Goal: Task Accomplishment & Management: Manage account settings

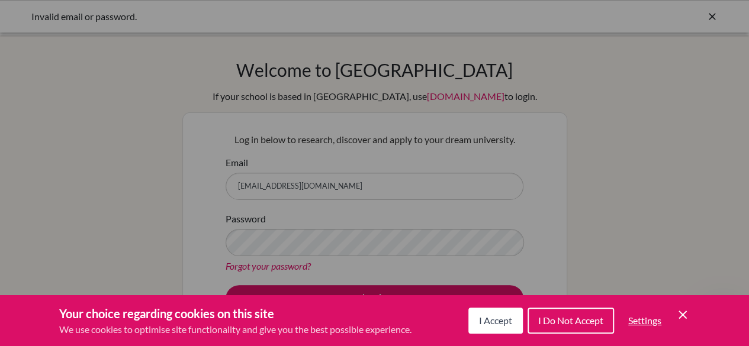
click at [495, 308] on button "I Accept" at bounding box center [495, 321] width 54 height 26
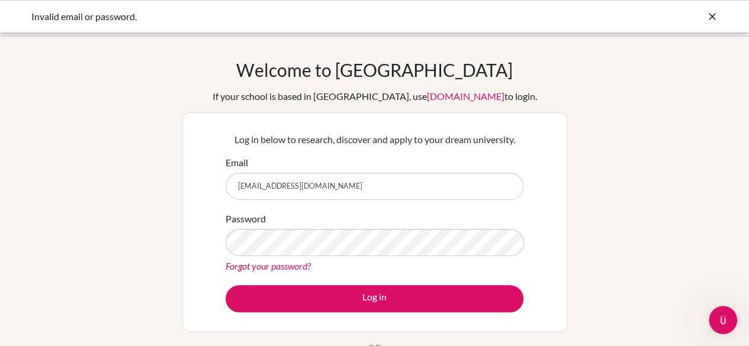
click at [285, 270] on link "Forgot your password?" at bounding box center [267, 265] width 85 height 11
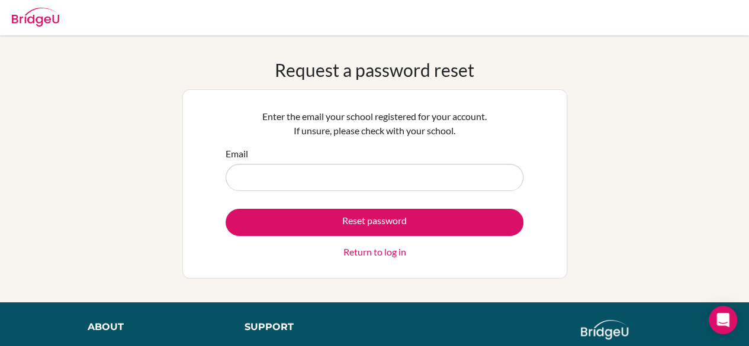
type input "[EMAIL_ADDRESS][DOMAIN_NAME]"
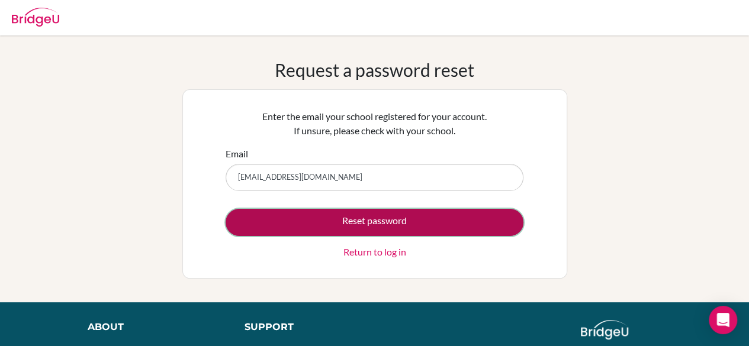
click at [346, 220] on button "Reset password" at bounding box center [374, 222] width 298 height 27
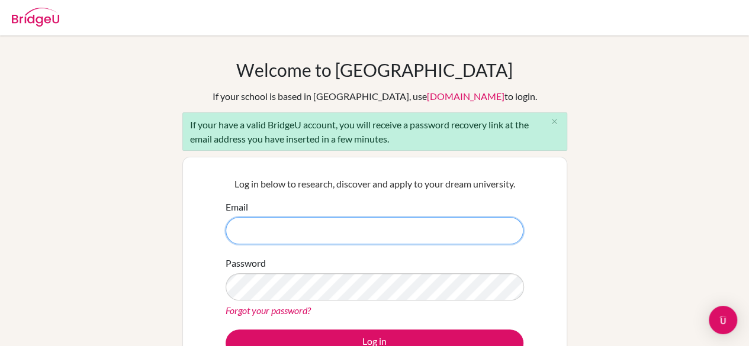
type input "[EMAIL_ADDRESS][DOMAIN_NAME]"
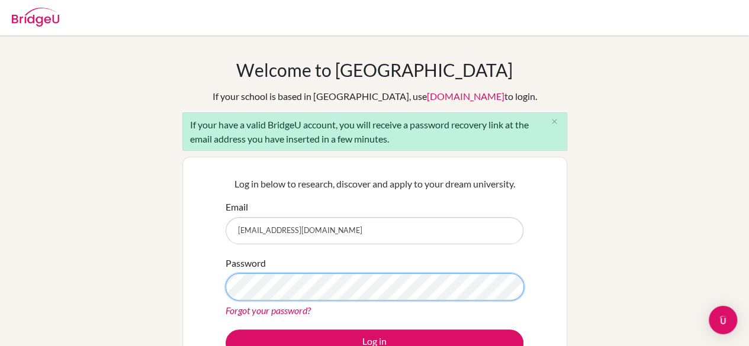
click at [177, 315] on div "Welcome to BridgeU If your school is based in China, use app.bridge-u.com.cn to…" at bounding box center [374, 274] width 749 height 431
click at [225, 330] on button "Log in" at bounding box center [374, 343] width 298 height 27
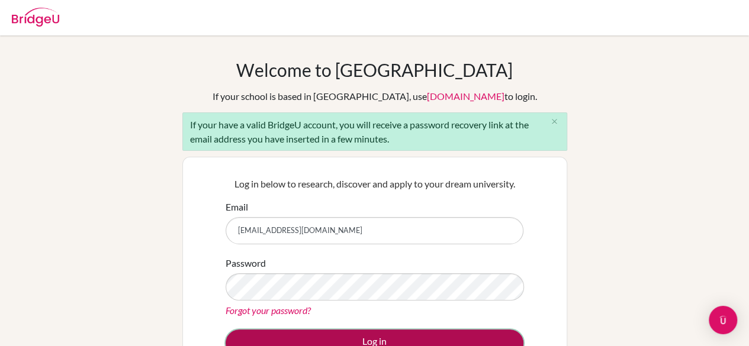
click at [315, 337] on button "Log in" at bounding box center [374, 343] width 298 height 27
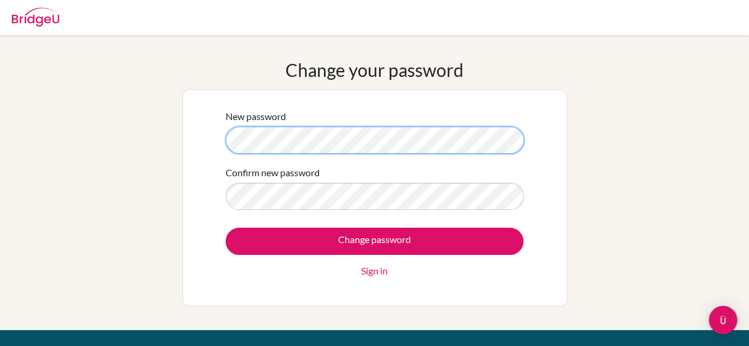
click at [199, 141] on div "New password Confirm new password Change password Sign in" at bounding box center [374, 197] width 385 height 217
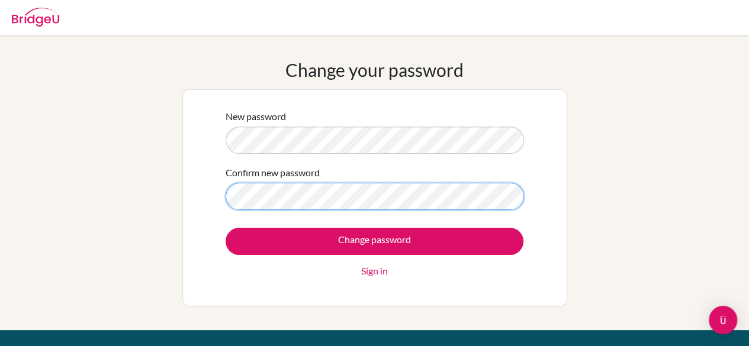
click at [225, 228] on input "Change password" at bounding box center [374, 241] width 298 height 27
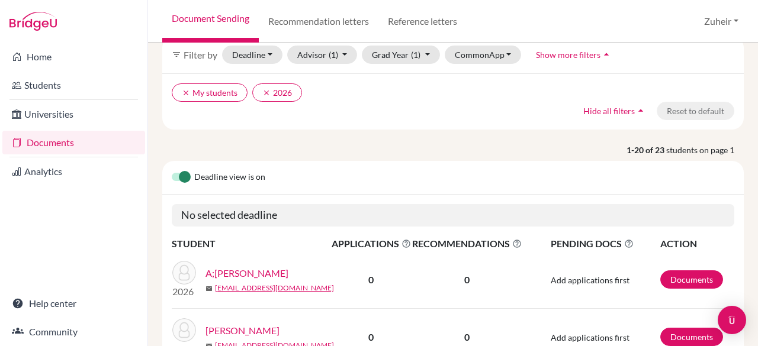
scroll to position [22, 0]
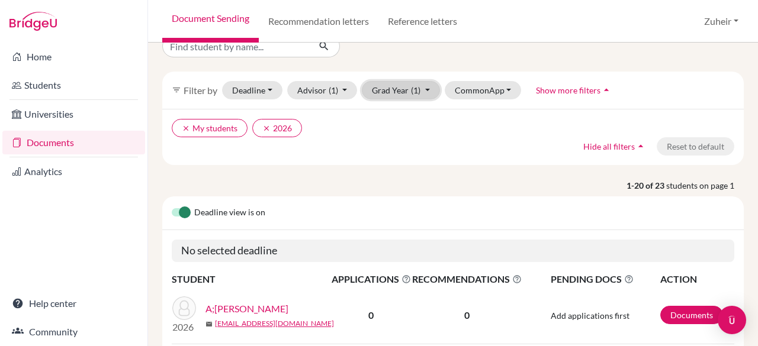
click at [425, 95] on button "Grad Year (1)" at bounding box center [401, 90] width 78 height 18
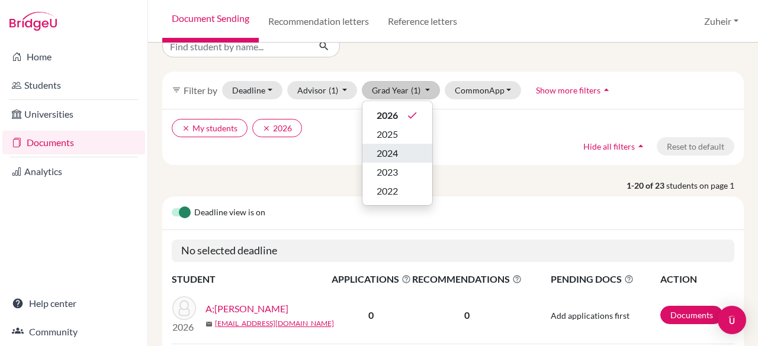
click at [407, 146] on div "2024" at bounding box center [396, 153] width 41 height 14
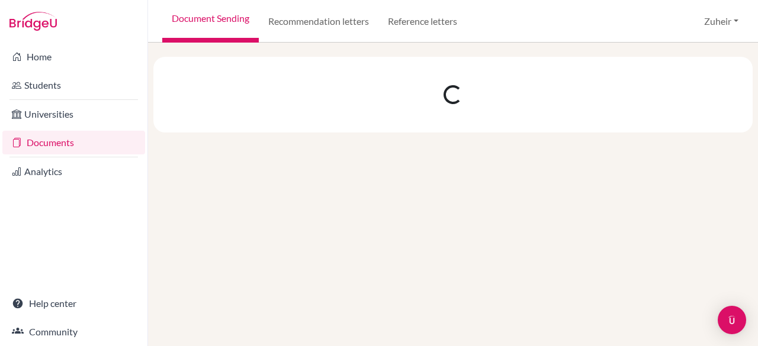
scroll to position [0, 0]
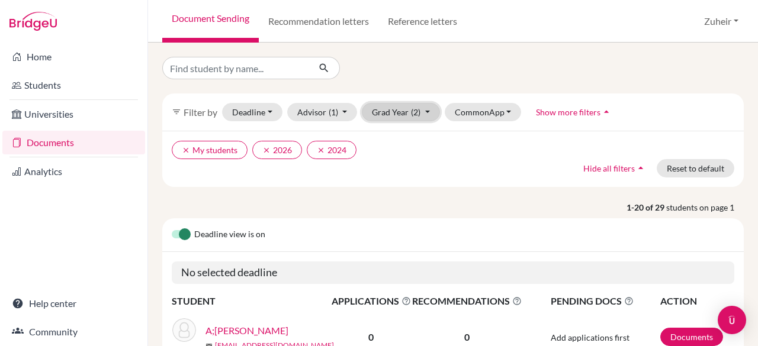
click at [426, 113] on button "Grad Year (2)" at bounding box center [401, 112] width 78 height 18
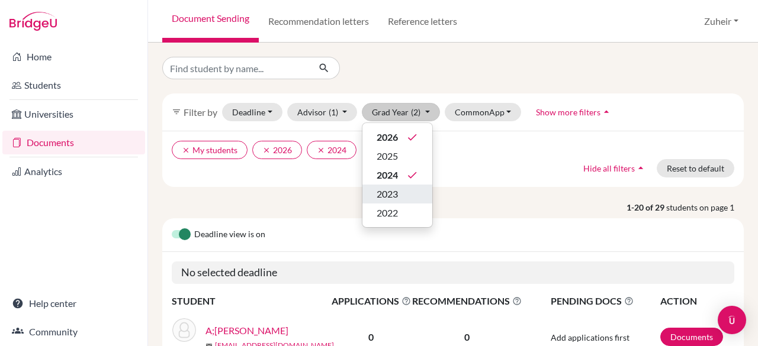
click at [392, 197] on span "2023" at bounding box center [386, 194] width 21 height 14
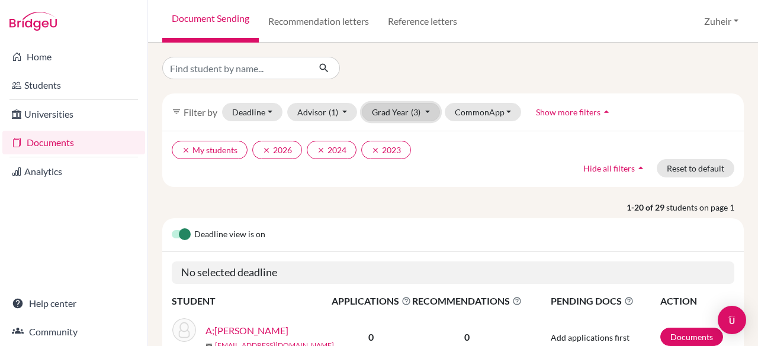
click at [417, 117] on button "Grad Year (3)" at bounding box center [401, 112] width 78 height 18
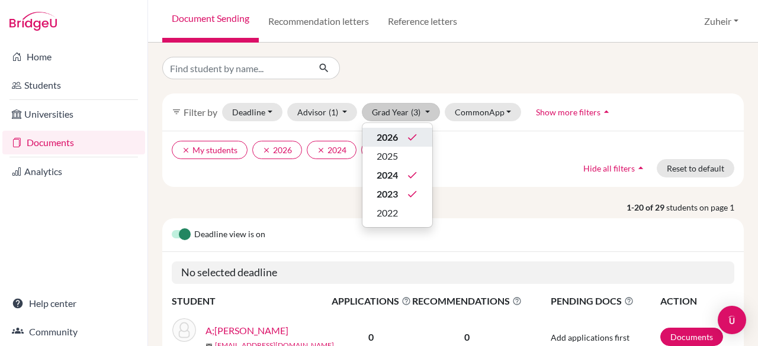
click at [406, 134] on icon "done" at bounding box center [412, 137] width 12 height 12
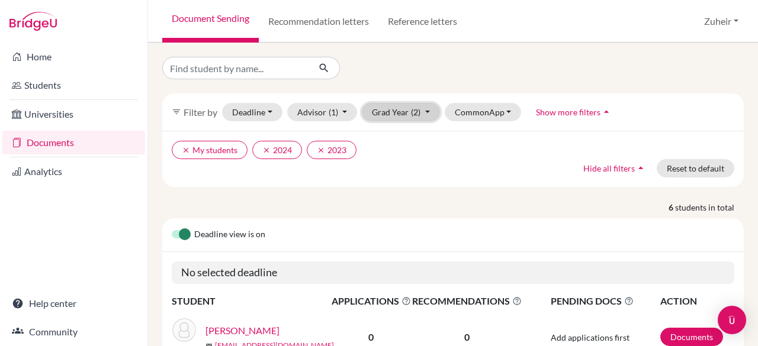
click at [421, 120] on button "Grad Year (2)" at bounding box center [401, 112] width 78 height 18
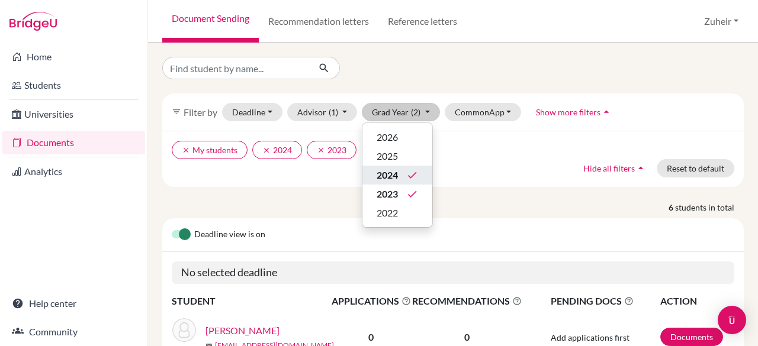
click at [404, 175] on div "2024 done" at bounding box center [396, 175] width 41 height 14
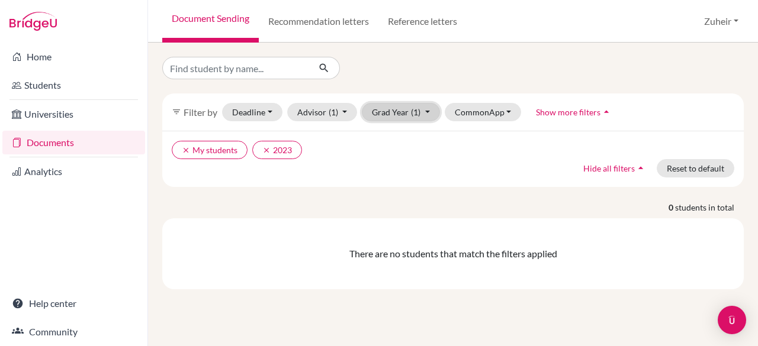
click at [397, 118] on button "Grad Year (1)" at bounding box center [401, 112] width 78 height 18
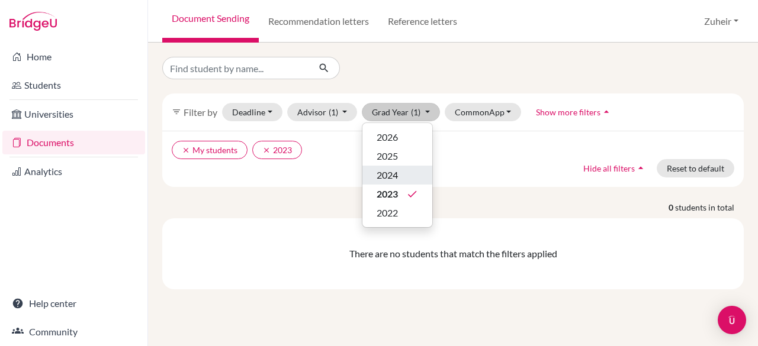
click at [387, 180] on span "2024" at bounding box center [386, 175] width 21 height 14
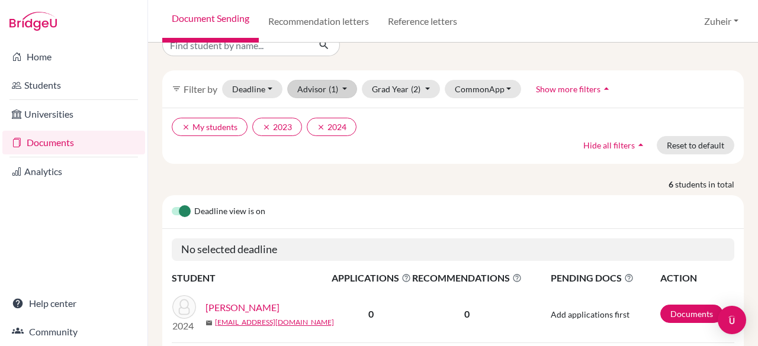
scroll to position [22, 0]
click at [332, 93] on span "(1)" at bounding box center [332, 90] width 9 height 10
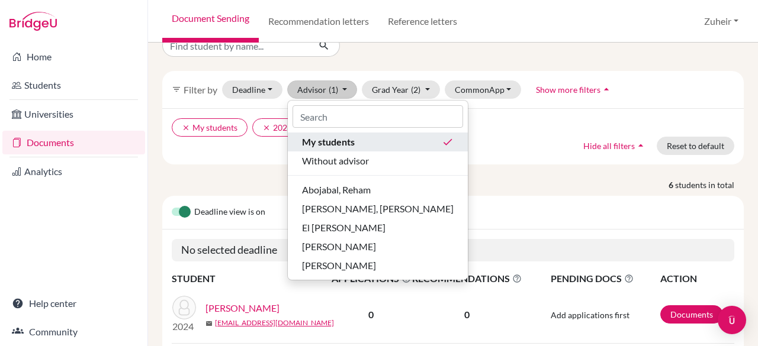
click at [384, 136] on div "My students done" at bounding box center [378, 142] width 152 height 14
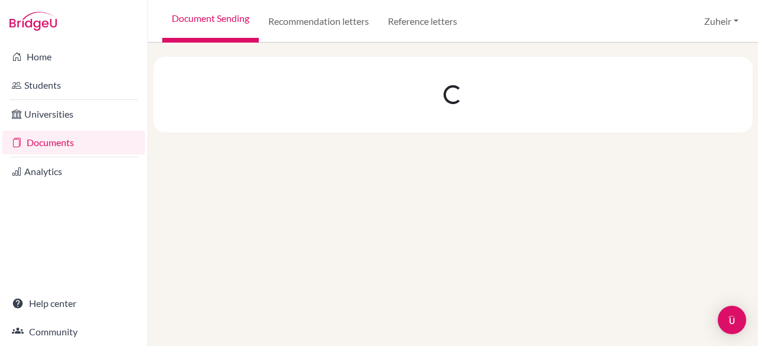
scroll to position [0, 0]
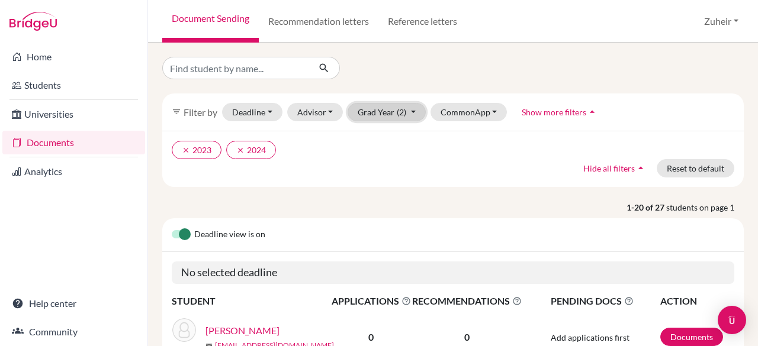
click at [395, 117] on button "Grad Year (2)" at bounding box center [386, 112] width 78 height 18
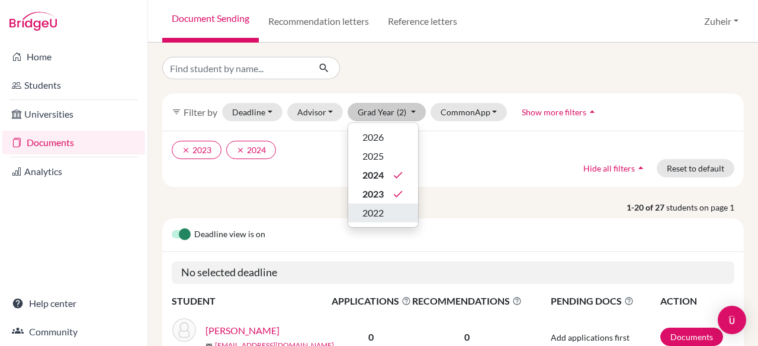
click at [383, 216] on div "2022" at bounding box center [382, 213] width 41 height 14
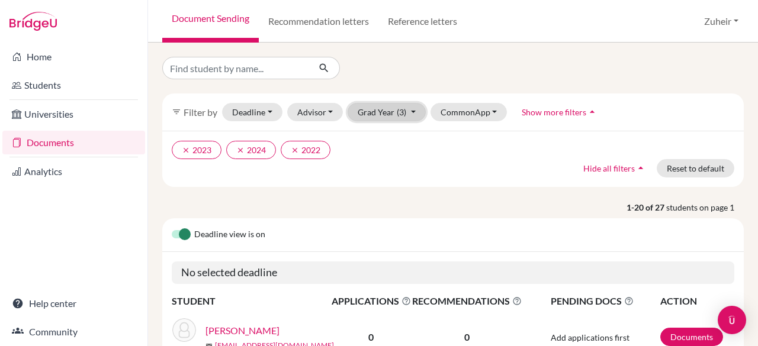
click at [373, 117] on button "Grad Year (3)" at bounding box center [386, 112] width 78 height 18
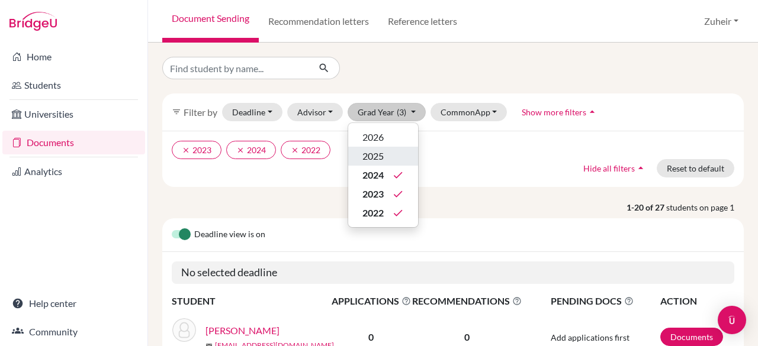
click at [376, 159] on span "2025" at bounding box center [372, 156] width 21 height 14
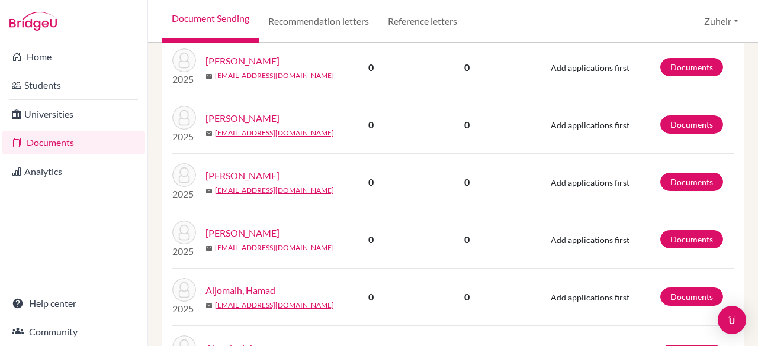
scroll to position [440, 0]
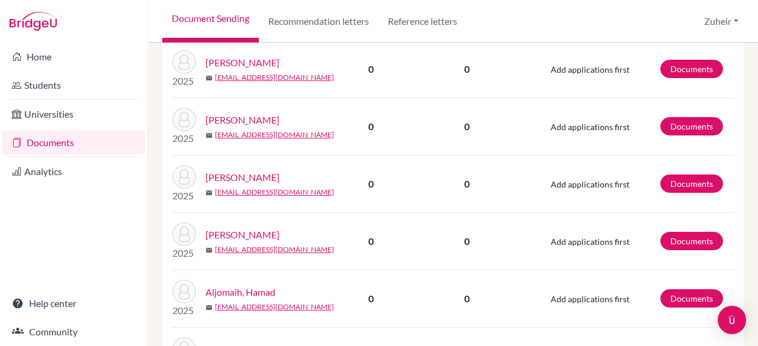
click at [253, 117] on link "Alhaidari, Yousef" at bounding box center [242, 120] width 74 height 14
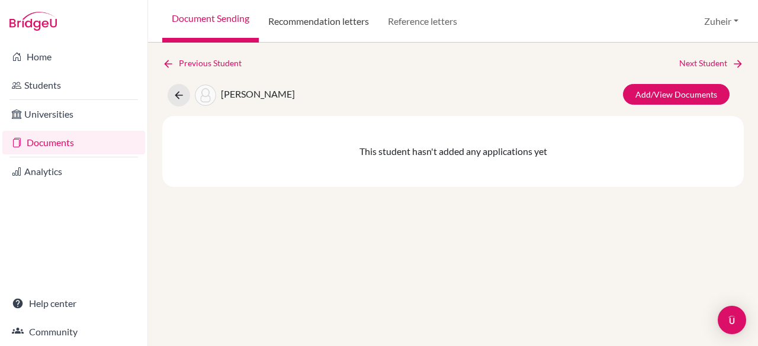
click at [323, 23] on link "Recommendation letters" at bounding box center [319, 21] width 120 height 43
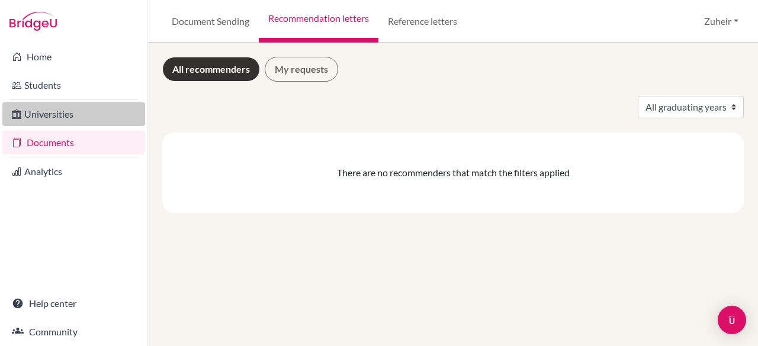
click at [70, 107] on link "Universities" at bounding box center [73, 114] width 143 height 24
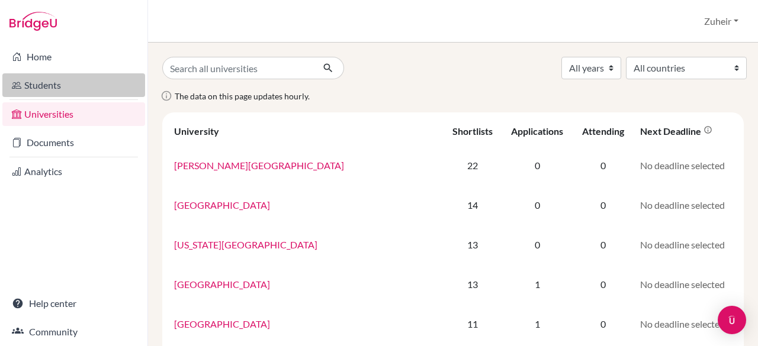
click at [60, 80] on link "Students" at bounding box center [73, 85] width 143 height 24
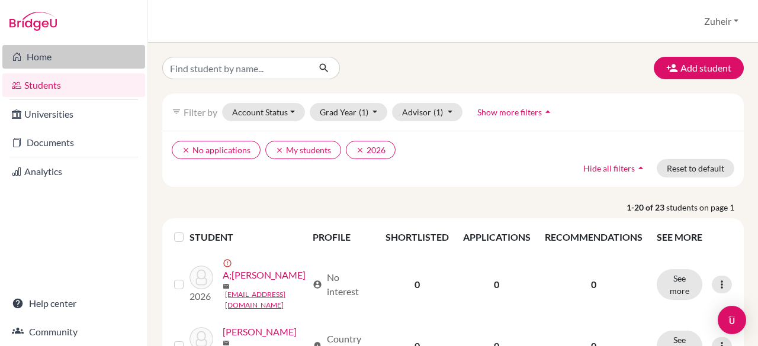
click at [38, 66] on link "Home" at bounding box center [73, 57] width 143 height 24
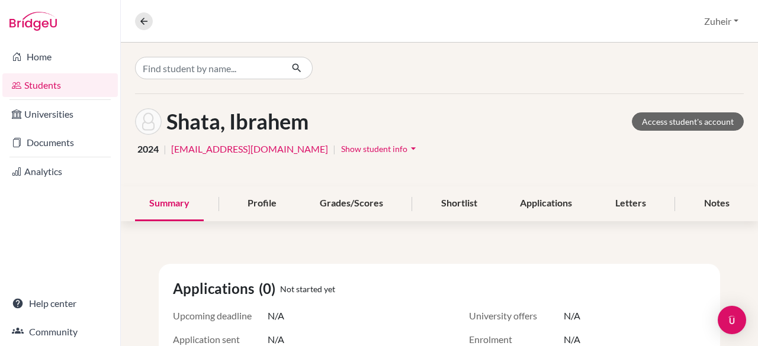
click at [146, 152] on span "2024" at bounding box center [147, 149] width 21 height 14
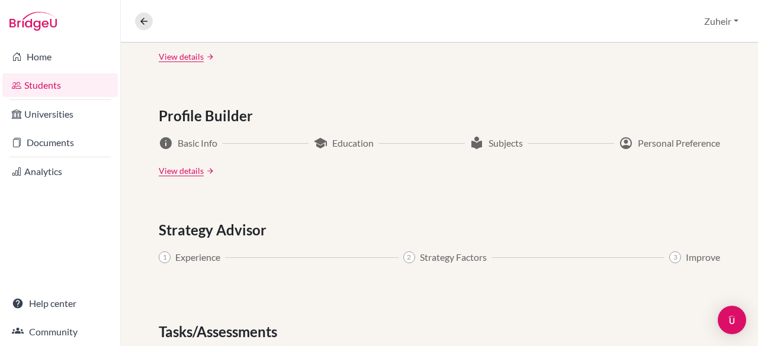
scroll to position [694, 0]
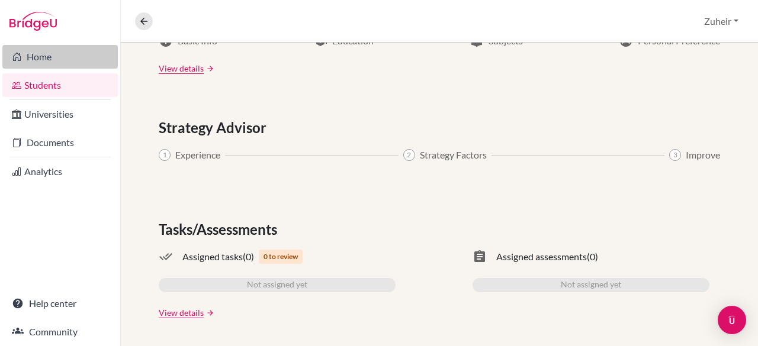
click at [43, 62] on link "Home" at bounding box center [59, 57] width 115 height 24
